Goal: Information Seeking & Learning: Understand process/instructions

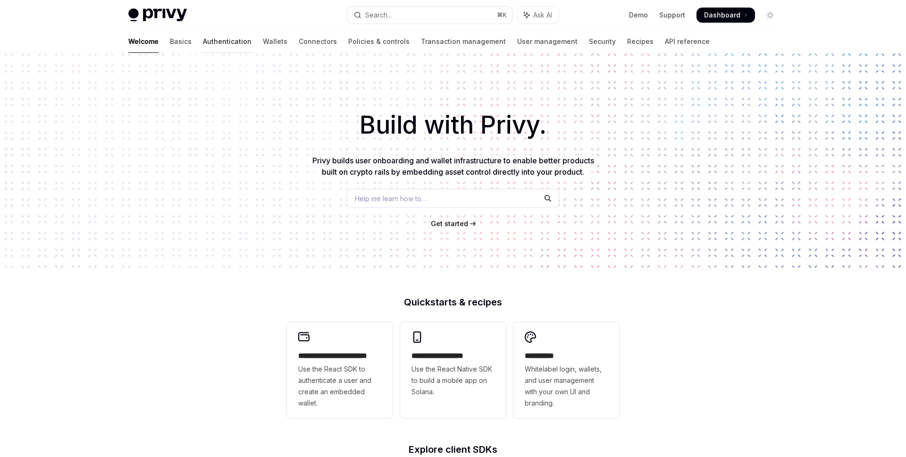
click at [203, 41] on link "Authentication" at bounding box center [227, 41] width 49 height 23
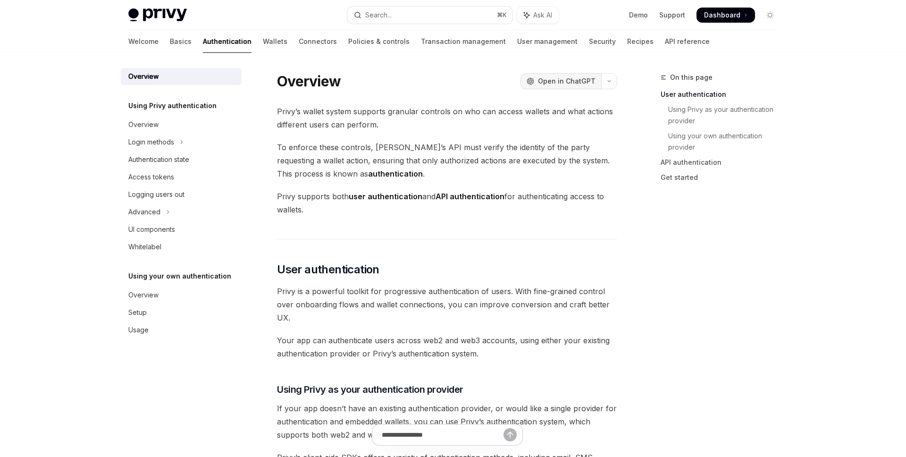
click at [580, 82] on span "Open in ChatGPT" at bounding box center [567, 80] width 58 height 9
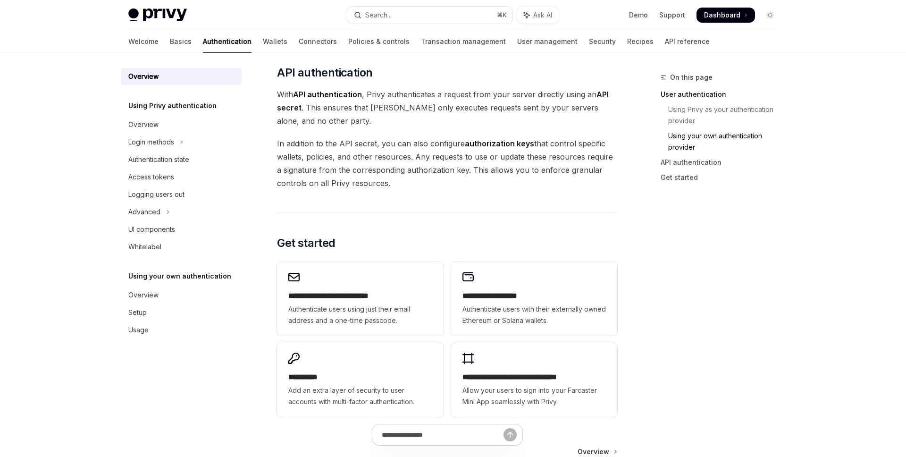
scroll to position [509, 0]
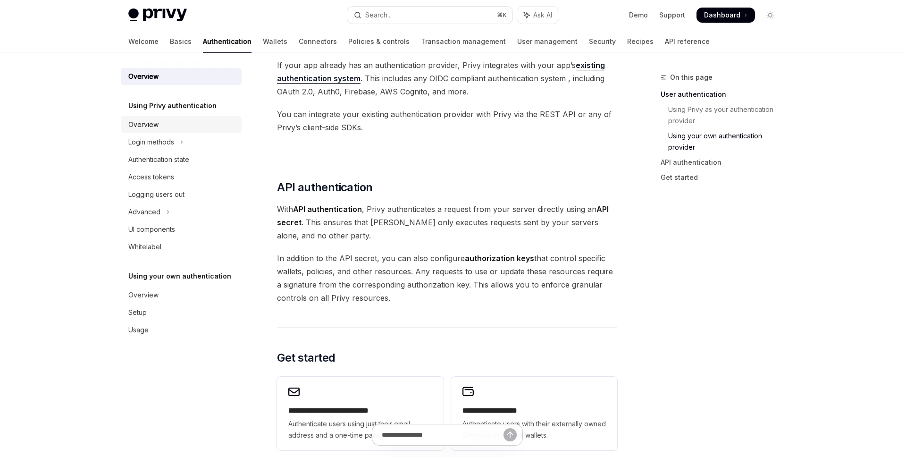
click at [193, 127] on div "Overview" at bounding box center [182, 124] width 108 height 11
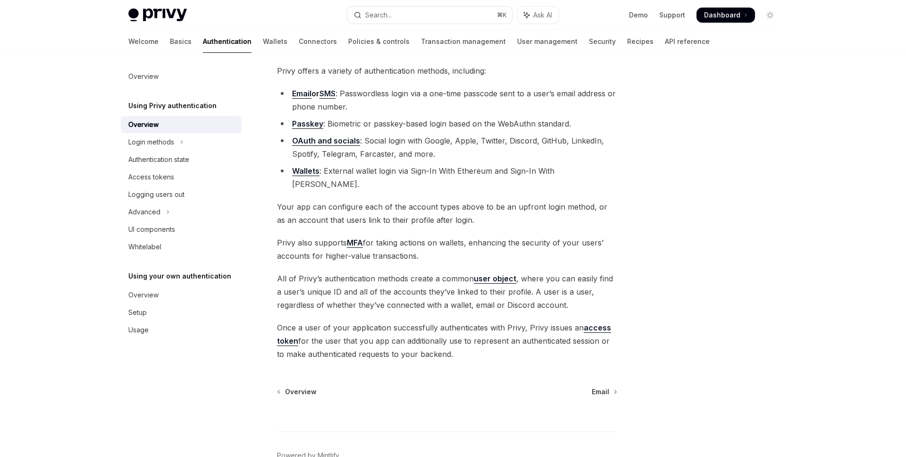
scroll to position [84, 0]
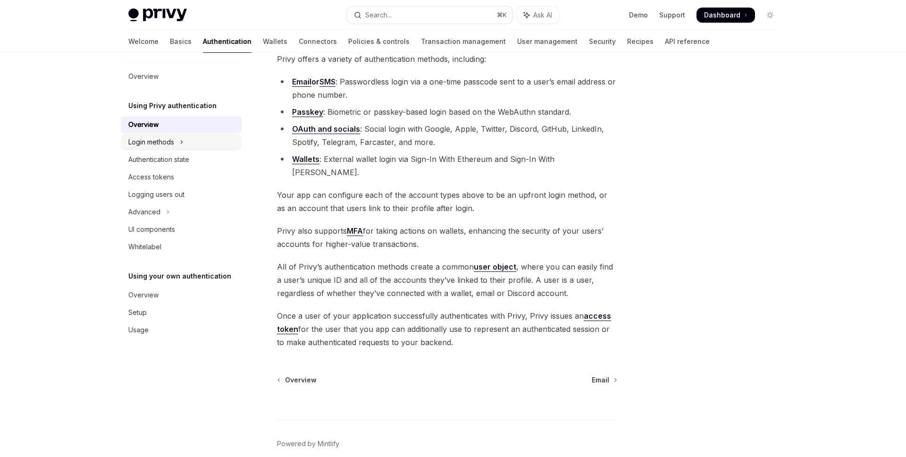
click at [182, 144] on icon "Toggle Login methods section" at bounding box center [182, 141] width 4 height 11
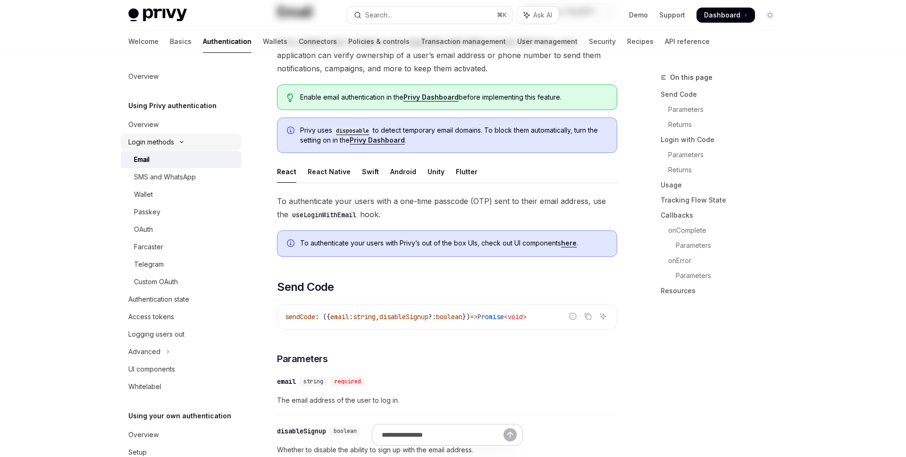
type textarea "*"
